Goal: Task Accomplishment & Management: Manage account settings

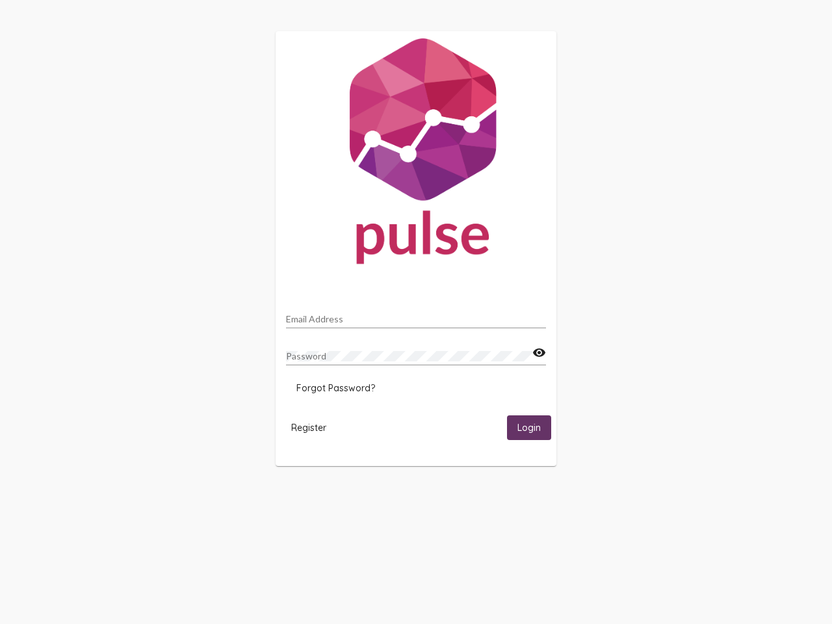
click at [416, 315] on input "Email Address" at bounding box center [416, 319] width 260 height 10
click at [539, 353] on mat-icon "visibility" at bounding box center [539, 353] width 14 height 16
click at [335, 388] on span "Forgot Password?" at bounding box center [335, 388] width 79 height 12
click at [309, 427] on html "Email Address Password visibility Forgot Password? Register Login" at bounding box center [416, 248] width 832 height 497
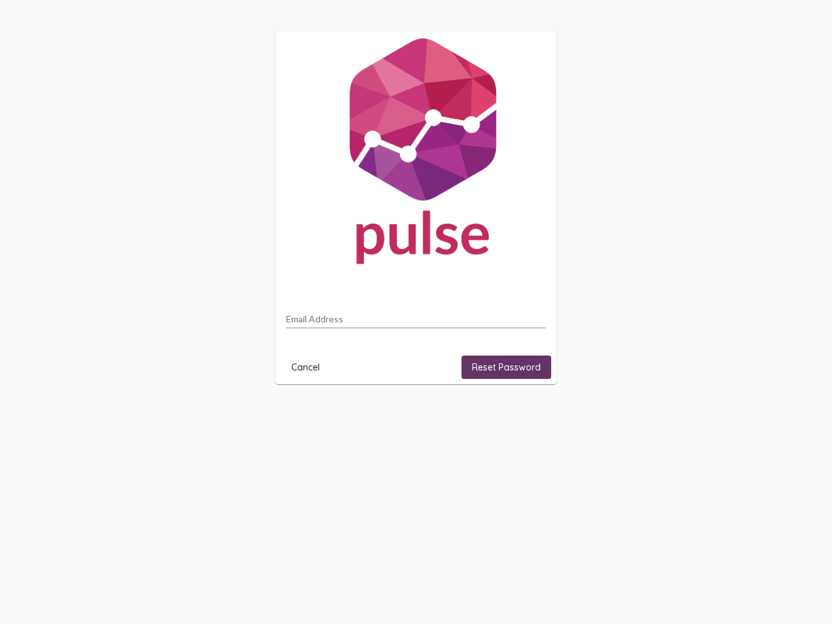
click at [529, 415] on html "Email Address Cancel Reset Password" at bounding box center [416, 207] width 832 height 415
